Goal: Task Accomplishment & Management: Use online tool/utility

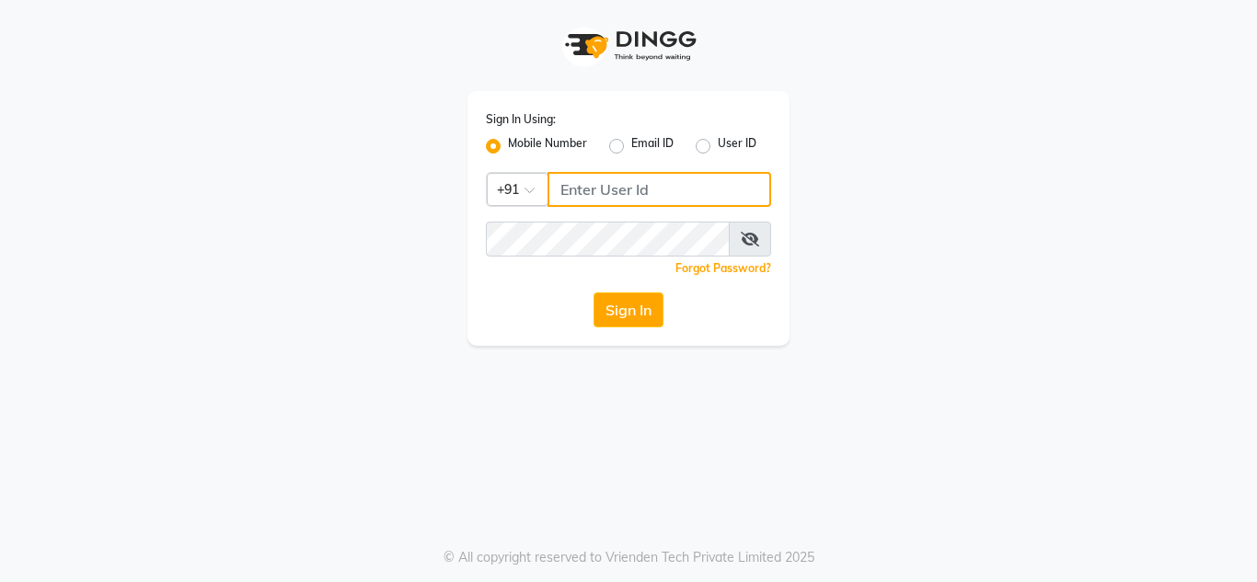
type input "9611560759"
click at [691, 194] on input "9611560759" at bounding box center [659, 189] width 224 height 35
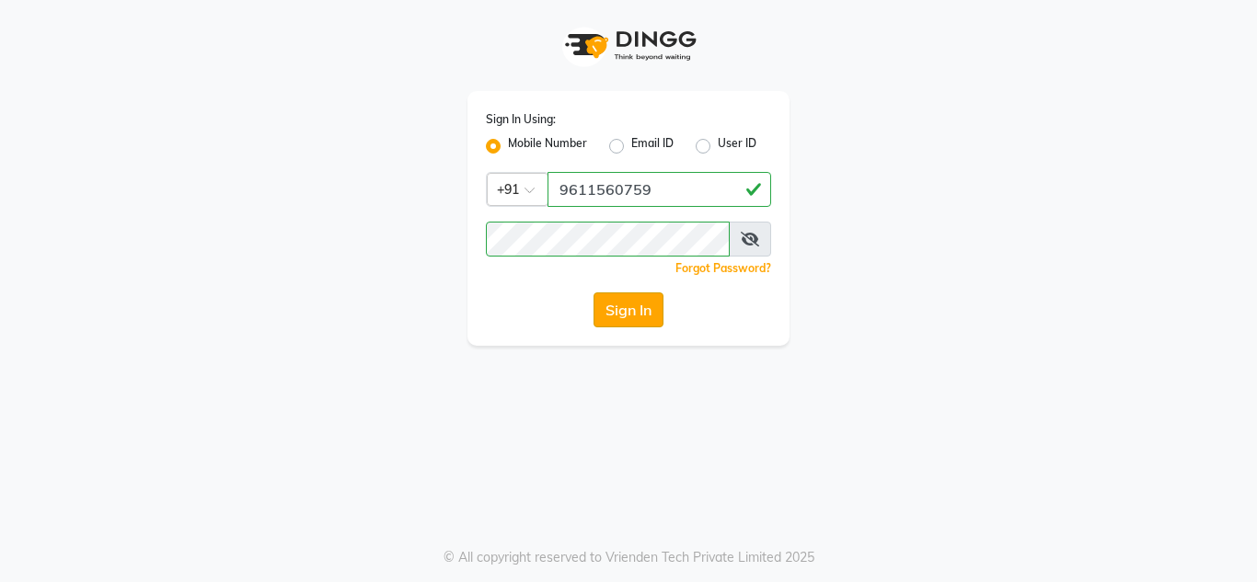
click at [649, 316] on button "Sign In" at bounding box center [628, 310] width 70 height 35
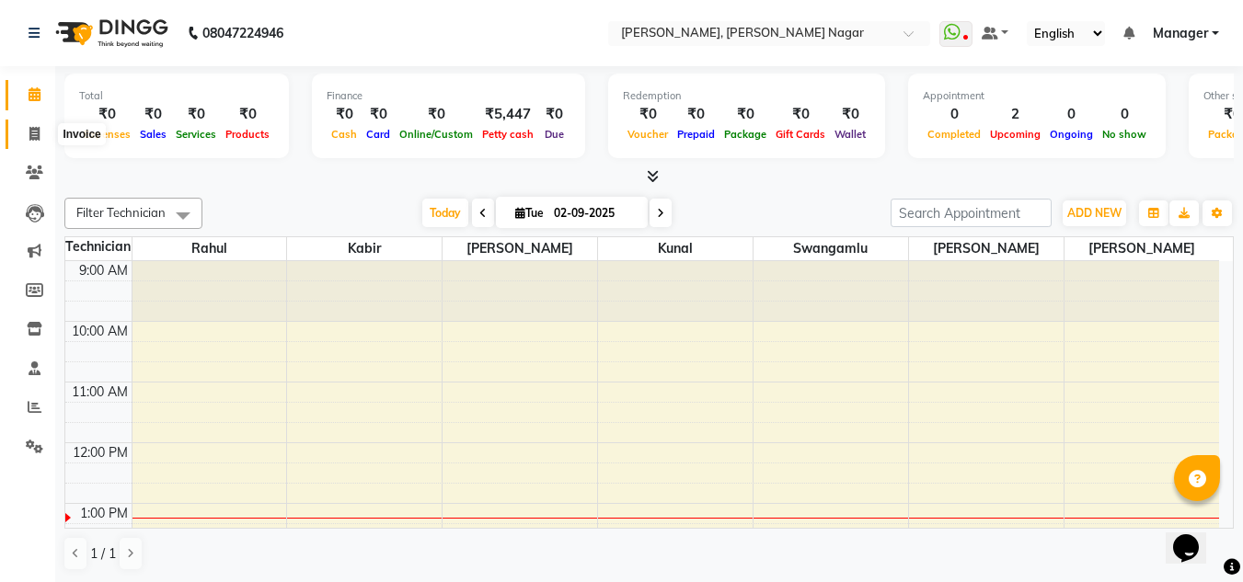
click at [31, 132] on icon at bounding box center [34, 134] width 10 height 14
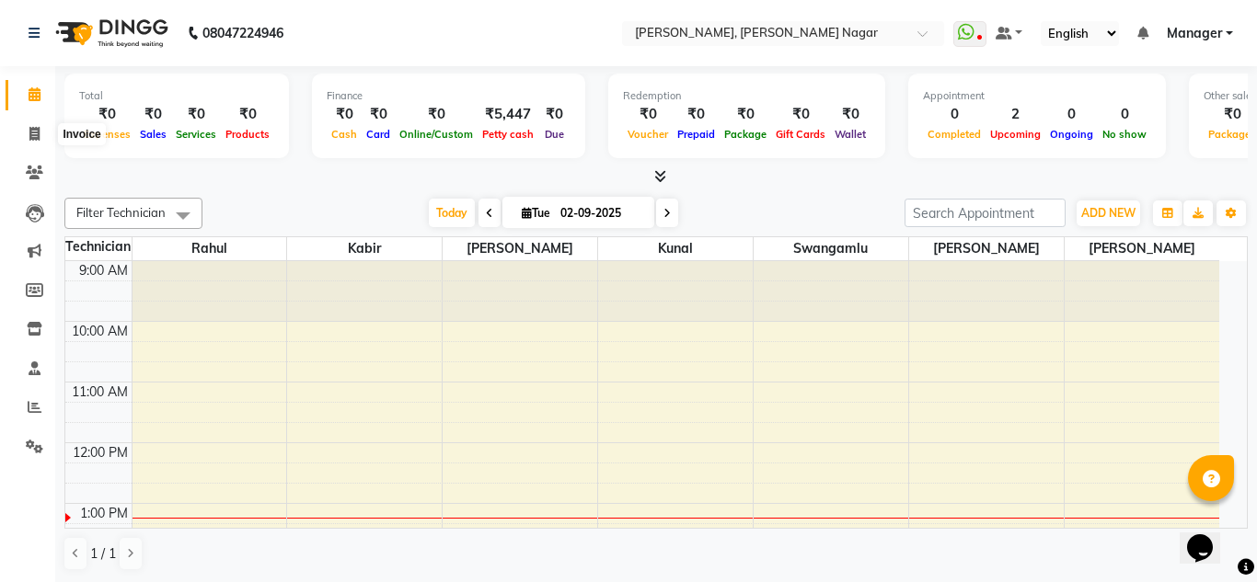
select select "7686"
select select "service"
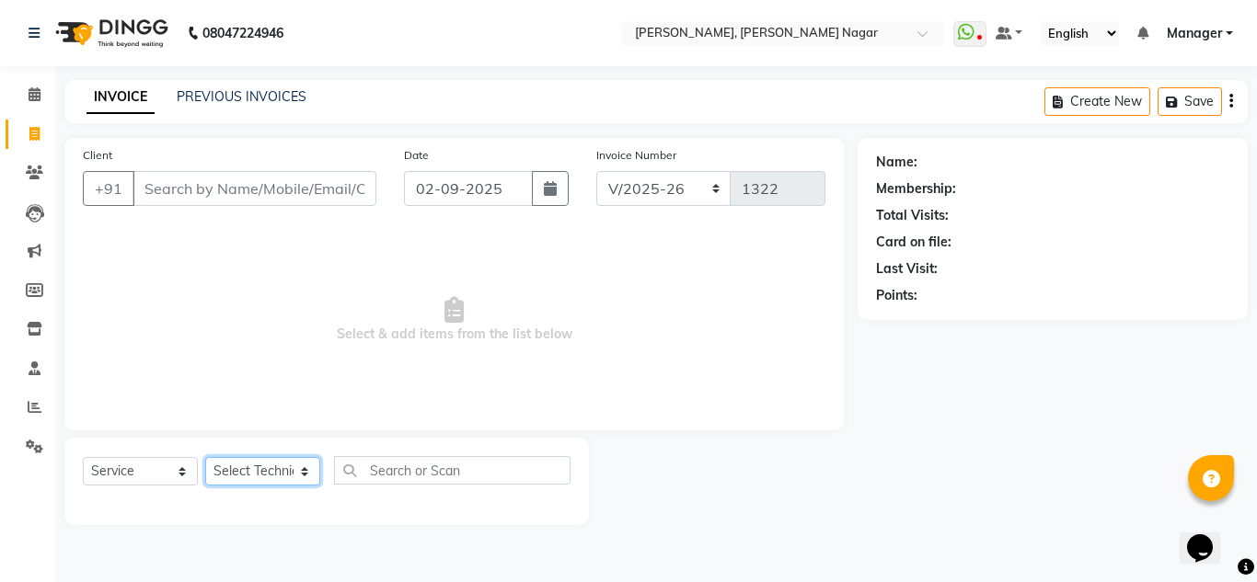
click at [246, 471] on select "Select Technician akki [PERSON_NAME] Sultha Bilal [PERSON_NAME] [PERSON_NAME] k…" at bounding box center [262, 471] width 115 height 29
select select "81674"
click at [205, 457] on select "Select Technician akki [PERSON_NAME] Sultha Bilal [PERSON_NAME] [PERSON_NAME] k…" at bounding box center [262, 471] width 115 height 29
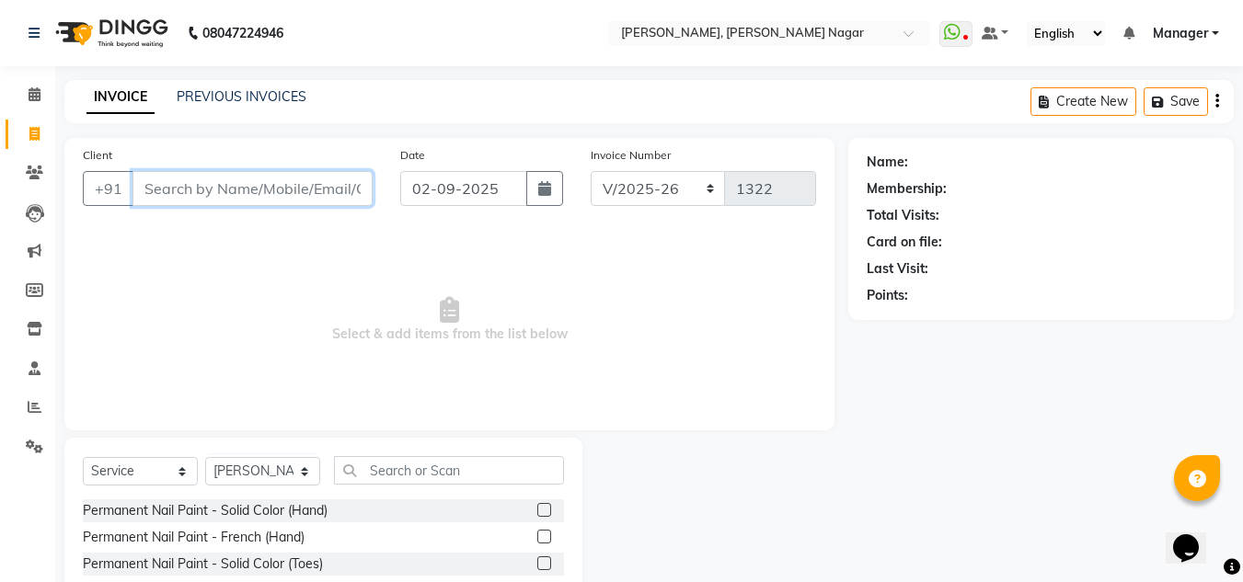
click at [319, 176] on input "Client" at bounding box center [252, 188] width 240 height 35
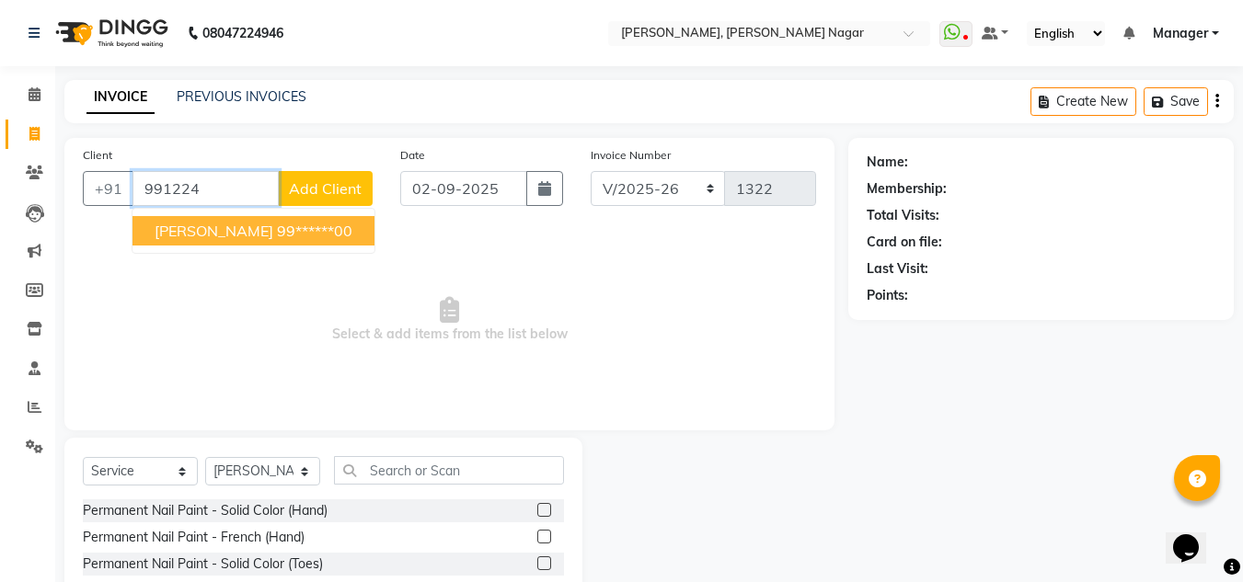
click at [306, 223] on button "[PERSON_NAME] 99******00" at bounding box center [253, 230] width 242 height 29
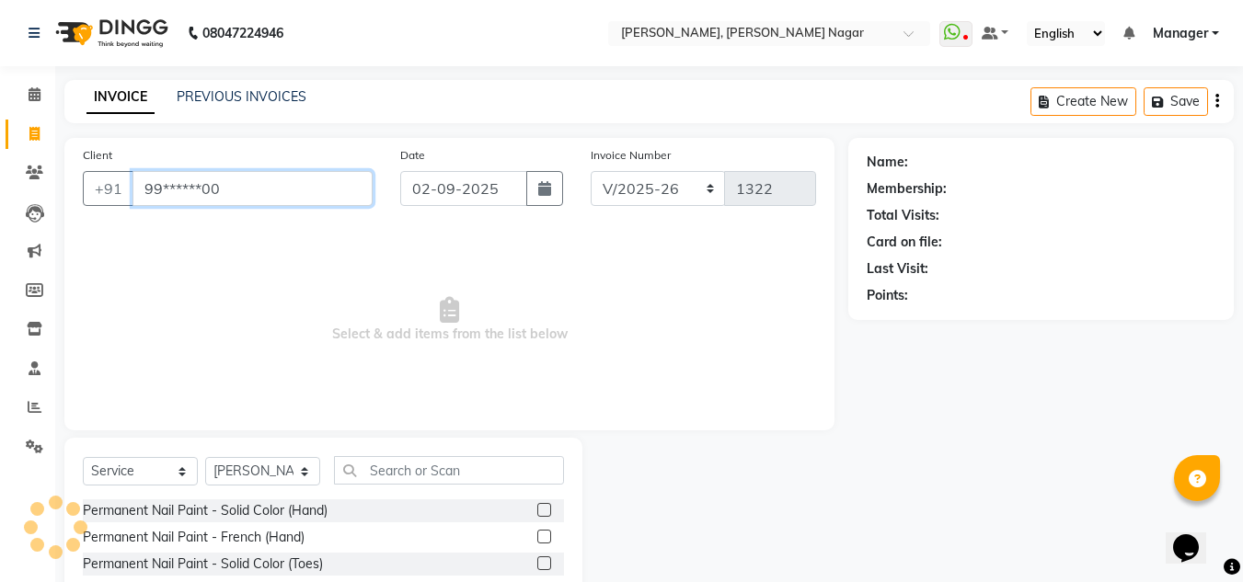
type input "99******00"
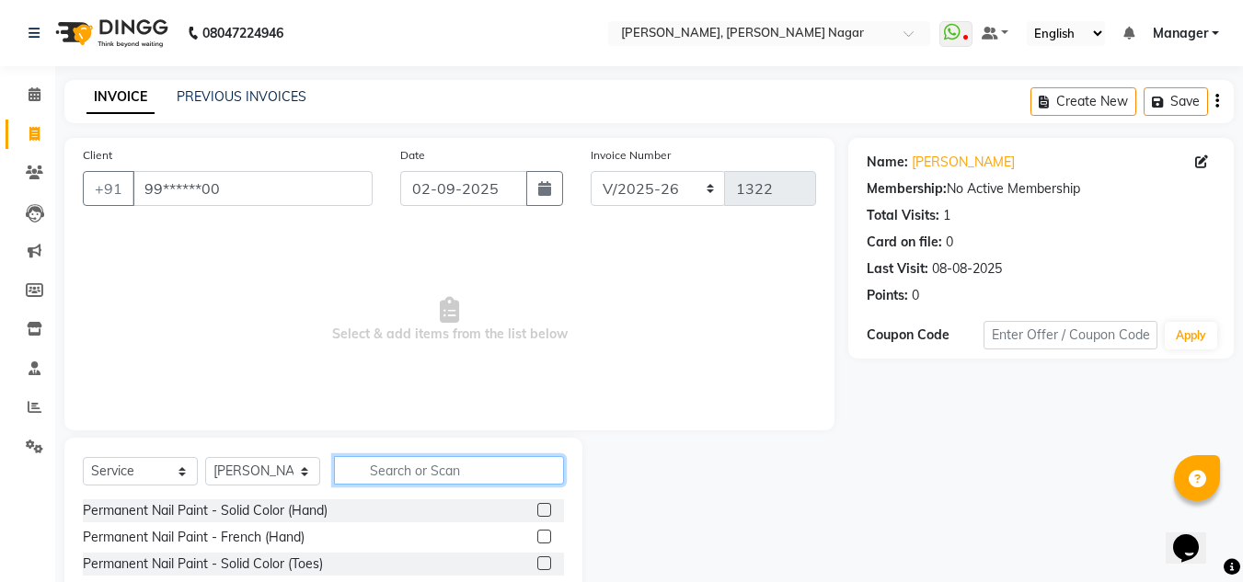
click at [391, 471] on input "text" at bounding box center [449, 470] width 230 height 29
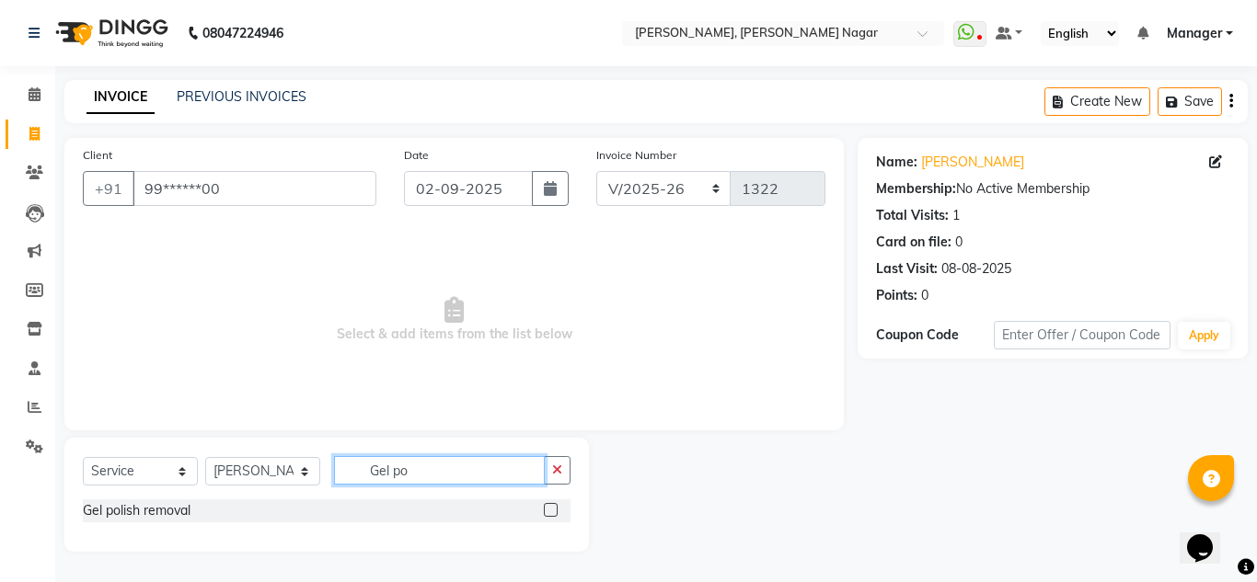
type input "Gel po"
click at [178, 522] on div "Gel polish removal" at bounding box center [327, 511] width 488 height 23
click at [167, 509] on div "Gel polish removal" at bounding box center [137, 510] width 108 height 19
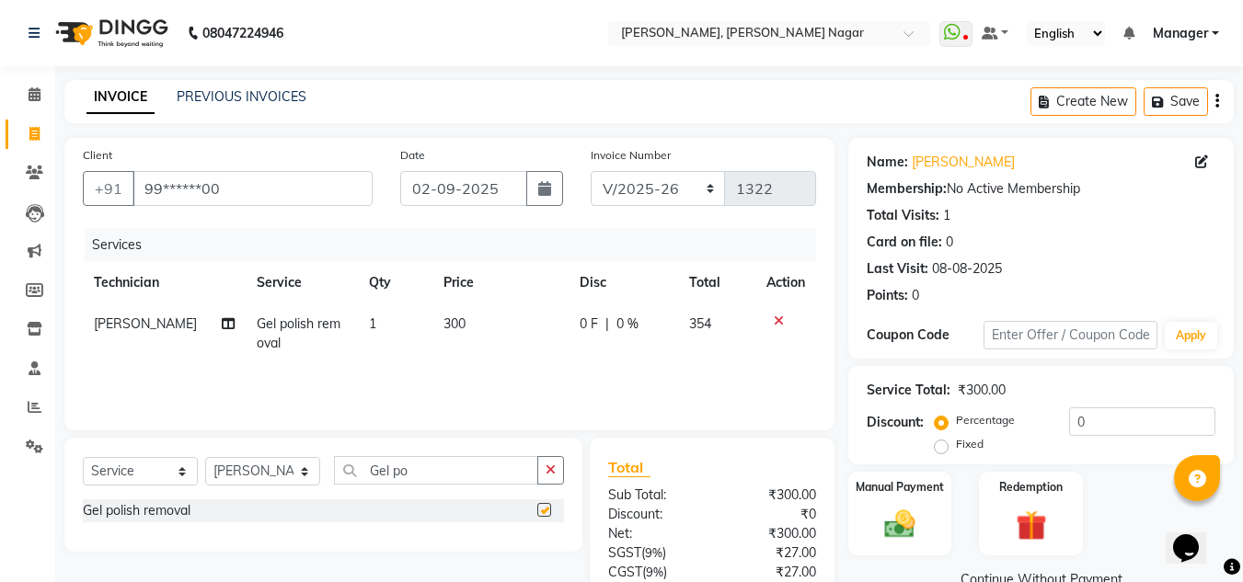
checkbox input "false"
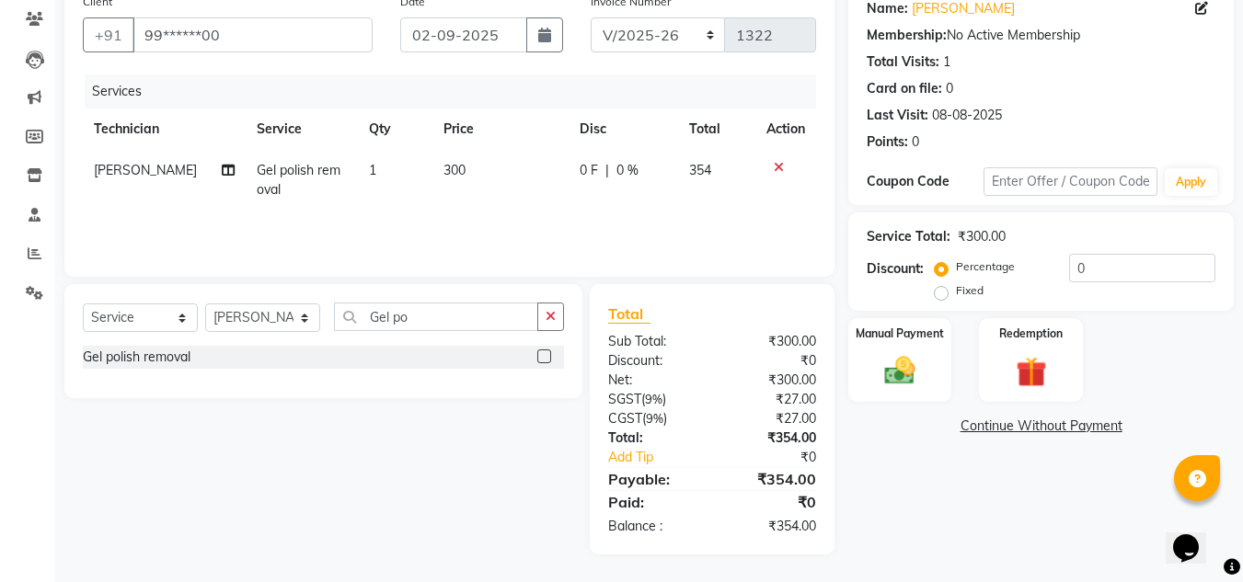
click at [1149, 282] on div "Percentage Fixed 0" at bounding box center [1076, 279] width 277 height 50
click at [956, 295] on label "Fixed" at bounding box center [970, 290] width 28 height 17
click at [939, 295] on input "Fixed" at bounding box center [944, 290] width 13 height 13
radio input "true"
click at [1090, 271] on input "0" at bounding box center [1142, 268] width 146 height 29
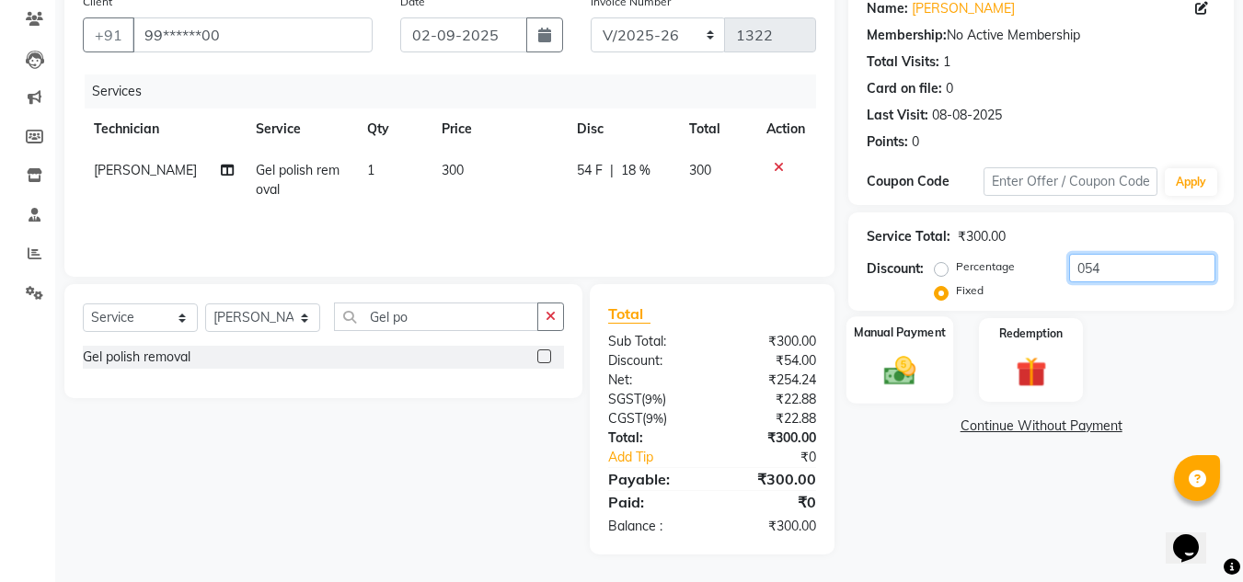
type input "054"
click at [926, 358] on div "Manual Payment" at bounding box center [900, 359] width 108 height 87
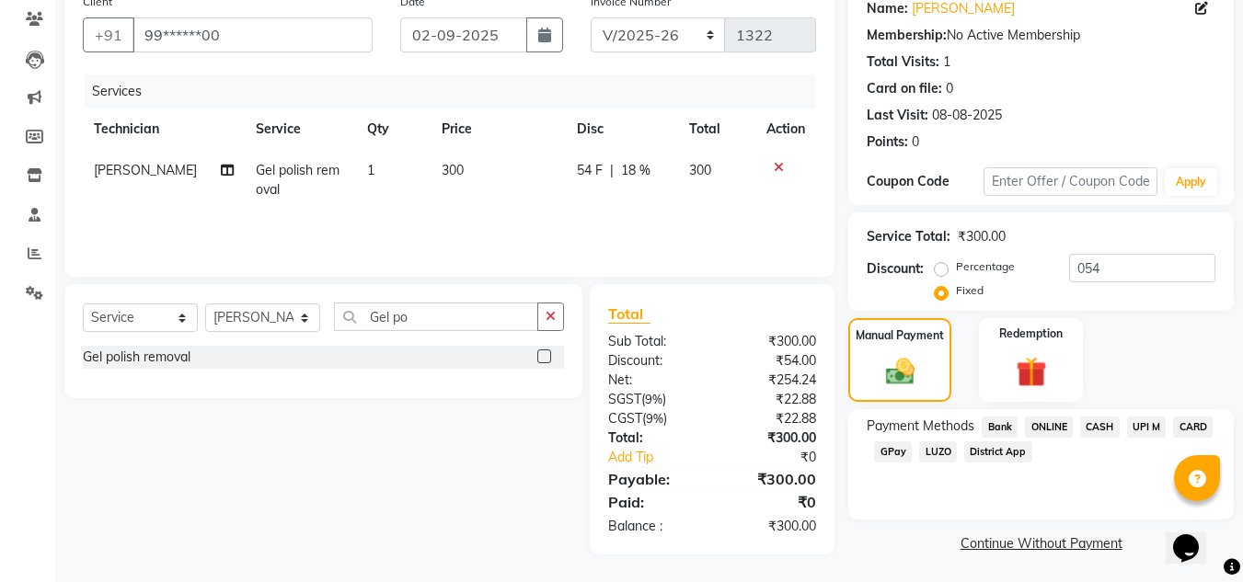
click at [1107, 430] on span "CASH" at bounding box center [1100, 427] width 40 height 21
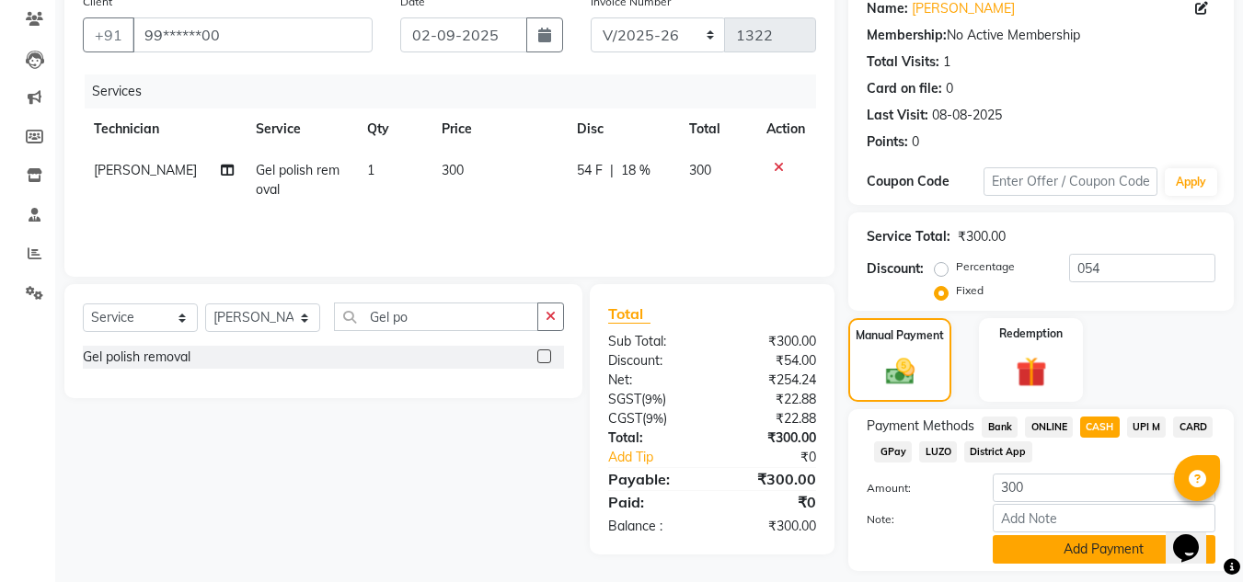
click at [1037, 546] on button "Add Payment" at bounding box center [1104, 549] width 223 height 29
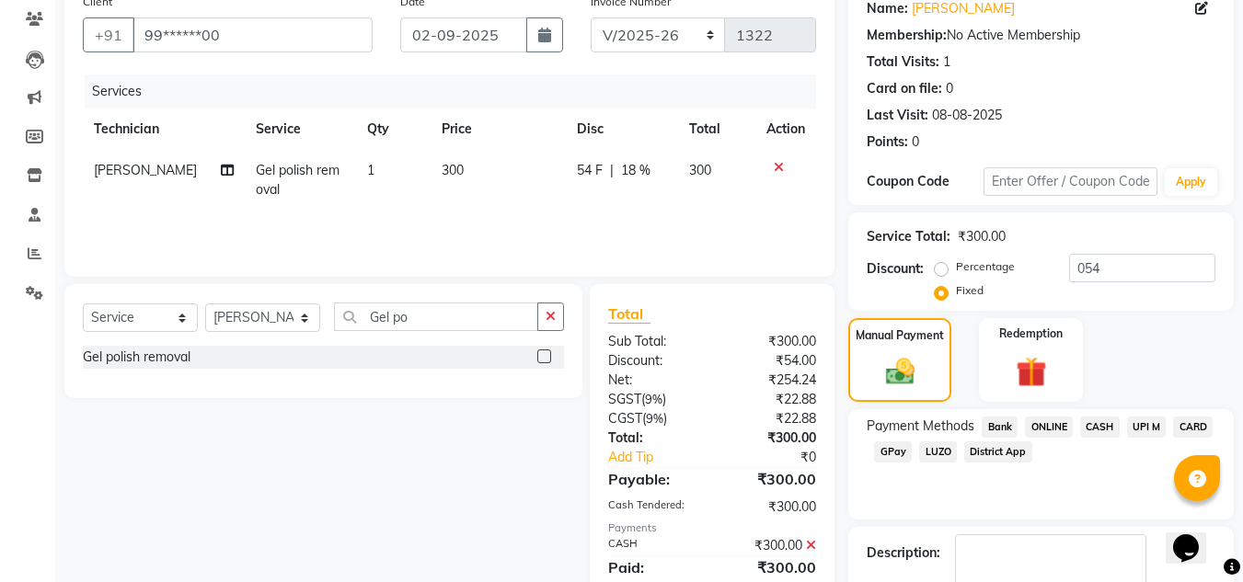
scroll to position [260, 0]
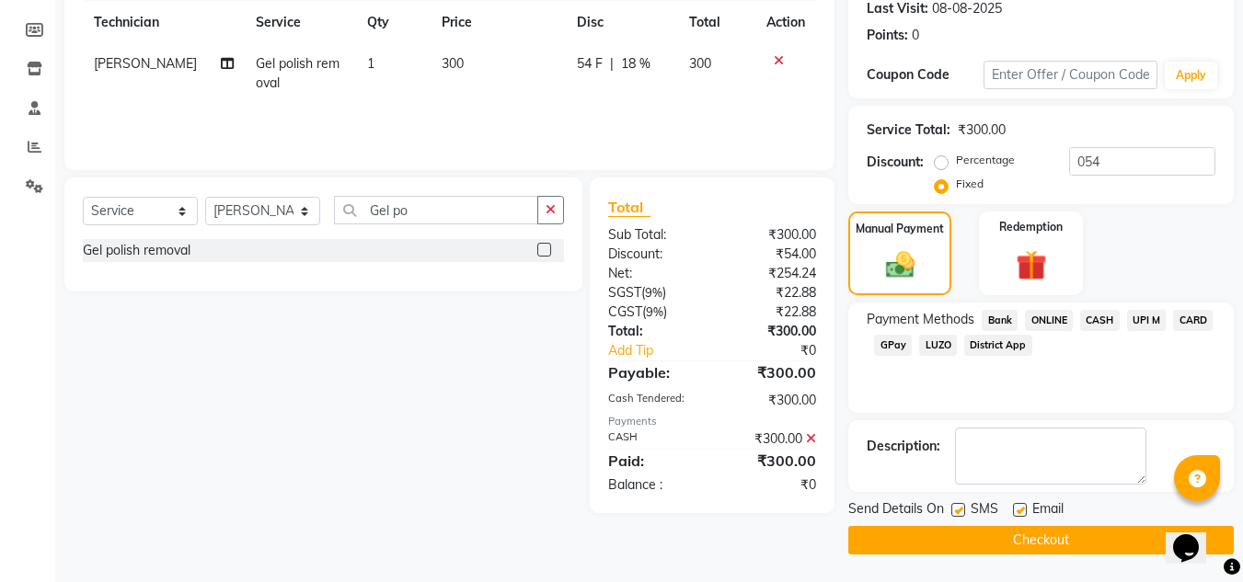
click at [1017, 536] on button "Checkout" at bounding box center [1040, 540] width 385 height 29
